Goal: Entertainment & Leisure: Consume media (video, audio)

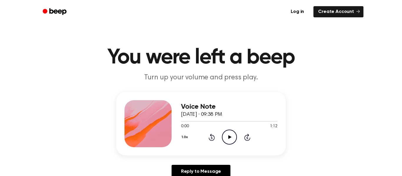
click at [226, 139] on icon "Play Audio" at bounding box center [229, 137] width 15 height 15
click at [233, 140] on icon "Pause Audio" at bounding box center [229, 137] width 15 height 15
click at [212, 137] on icon "Rewind 5 seconds" at bounding box center [211, 137] width 6 height 8
click at [212, 138] on icon "Rewind 5 seconds" at bounding box center [211, 137] width 6 height 8
click at [226, 137] on icon "Play Audio" at bounding box center [229, 137] width 15 height 15
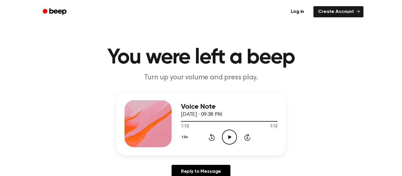
click at [226, 137] on icon "Play Audio" at bounding box center [229, 137] width 15 height 15
click at [222, 139] on circle at bounding box center [229, 137] width 14 height 14
click at [208, 135] on icon "Rewind 5 seconds" at bounding box center [211, 137] width 6 height 8
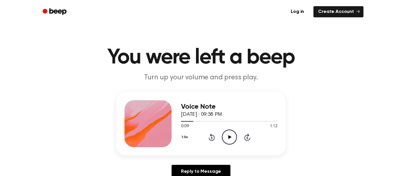
click at [211, 138] on icon "Rewind 5 seconds" at bounding box center [211, 137] width 6 height 8
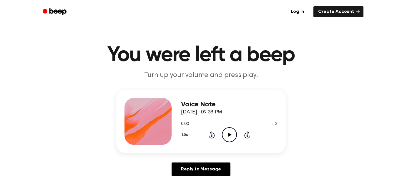
click at [182, 135] on button "1.0x" at bounding box center [185, 135] width 9 height 10
click at [188, 158] on span "0.8x" at bounding box center [190, 157] width 7 height 6
click at [224, 132] on icon "Play Audio" at bounding box center [229, 134] width 15 height 15
click at [184, 136] on button "0.8x" at bounding box center [186, 135] width 10 height 10
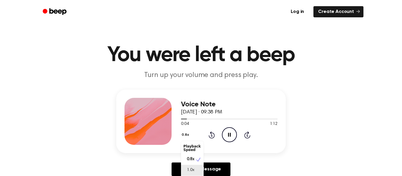
click at [196, 171] on div "1.0x" at bounding box center [192, 170] width 23 height 11
click at [185, 132] on button "1.0x" at bounding box center [185, 135] width 9 height 10
